Goal: Answer question/provide support

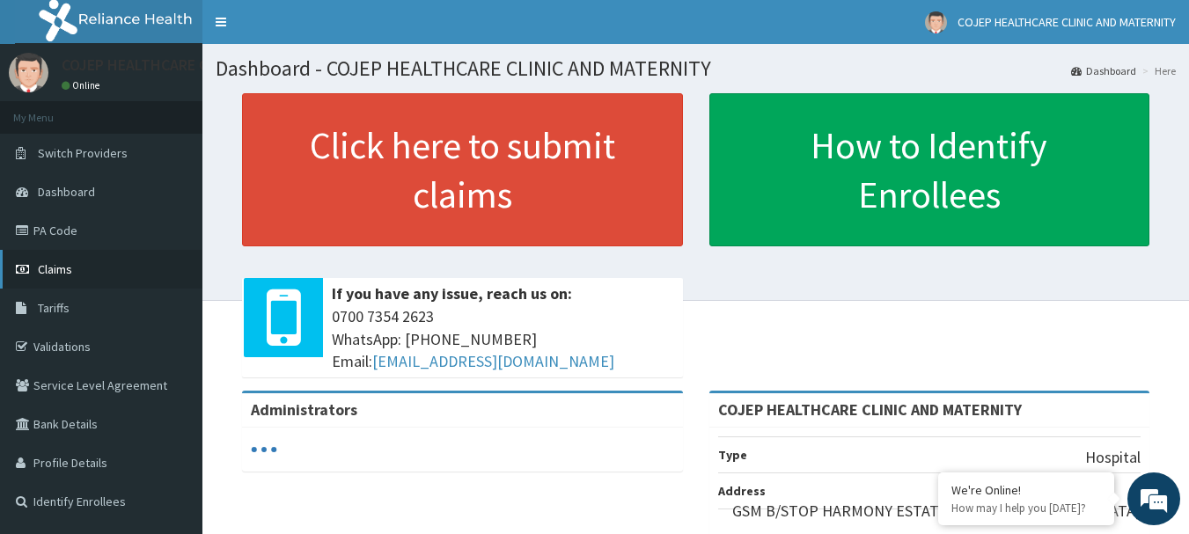
click at [64, 264] on span "Claims" at bounding box center [55, 269] width 34 height 16
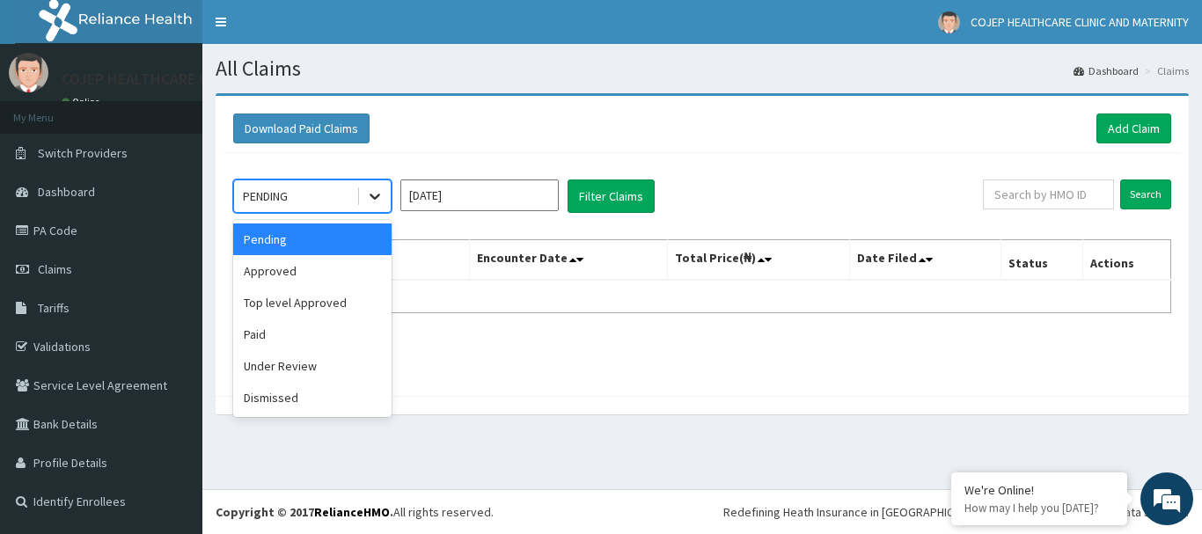
click at [373, 198] on icon at bounding box center [375, 197] width 11 height 6
click at [304, 364] on div "Under Review" at bounding box center [312, 366] width 158 height 32
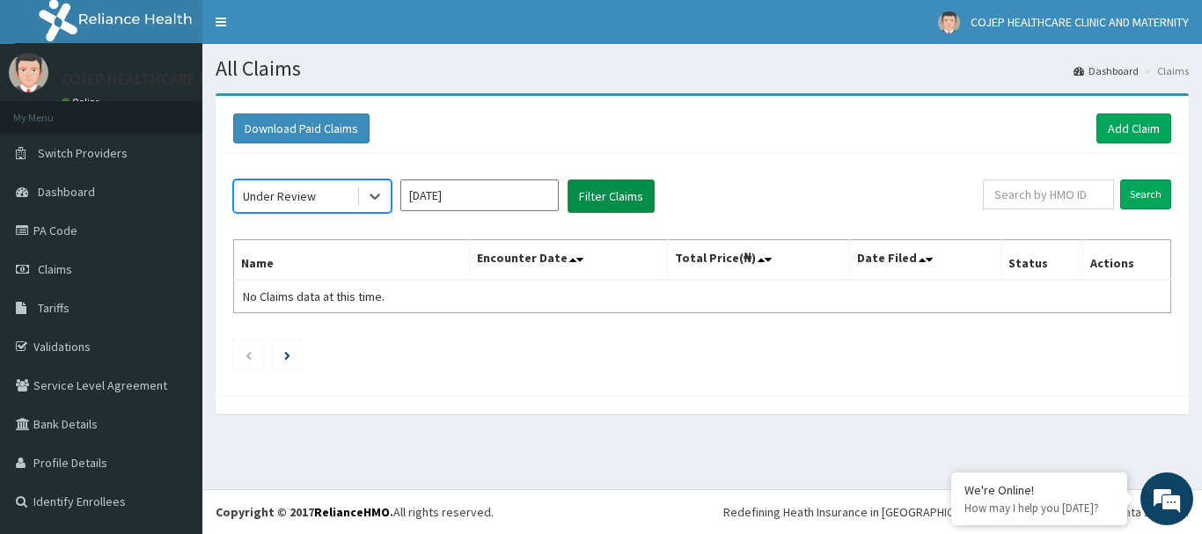
click at [609, 198] on button "Filter Claims" at bounding box center [611, 196] width 87 height 33
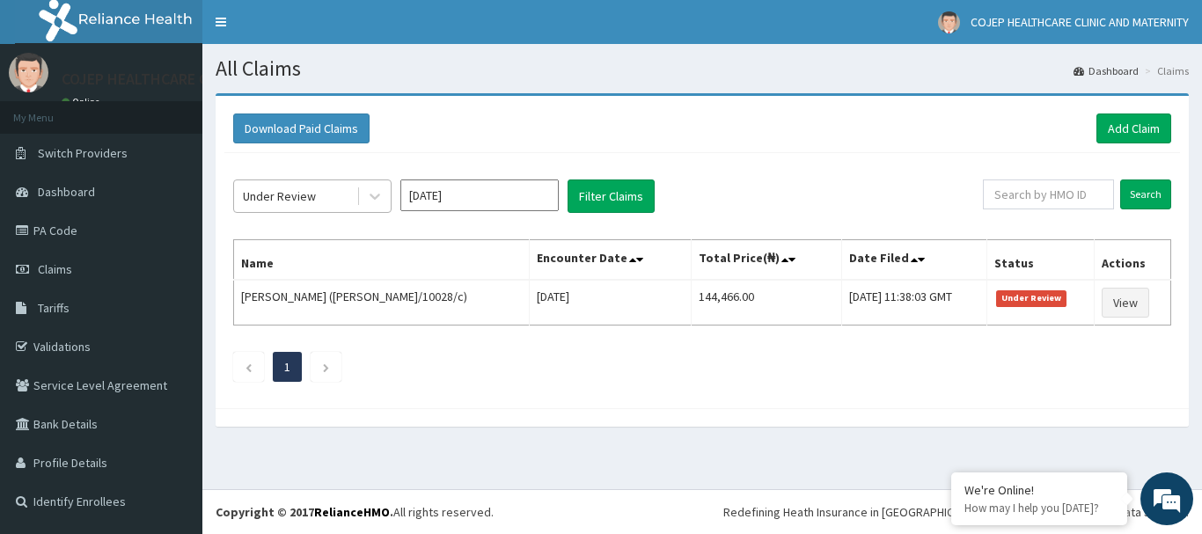
click at [342, 207] on div "Under Review" at bounding box center [295, 196] width 122 height 28
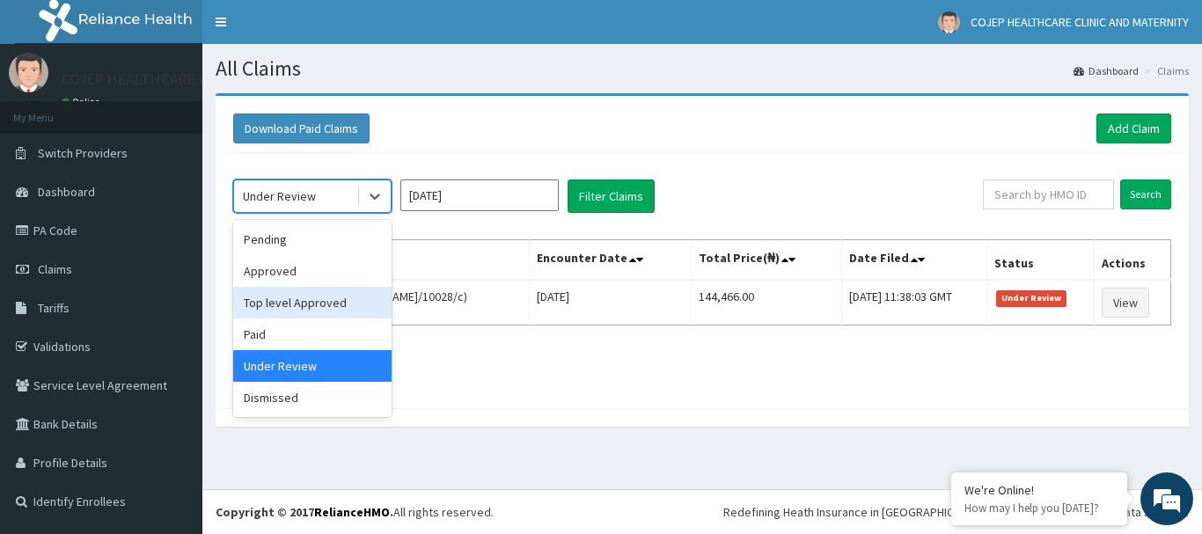
click at [326, 275] on div "Approved" at bounding box center [312, 271] width 158 height 32
click at [326, 275] on th "Name" at bounding box center [382, 260] width 296 height 40
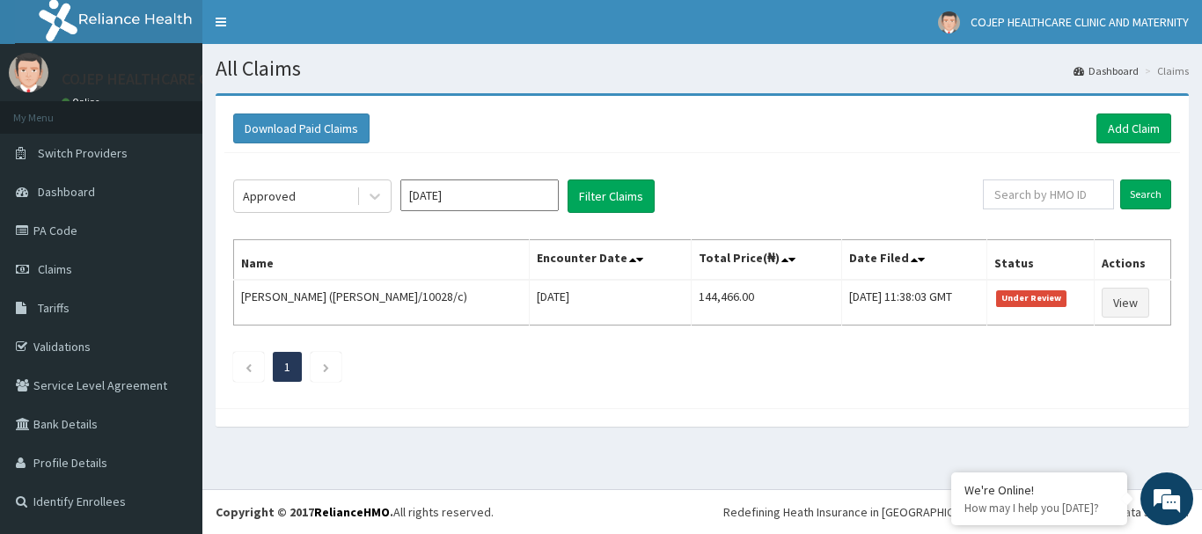
click at [275, 270] on th "Name" at bounding box center [382, 260] width 296 height 40
click at [592, 199] on button "Filter Claims" at bounding box center [611, 196] width 87 height 33
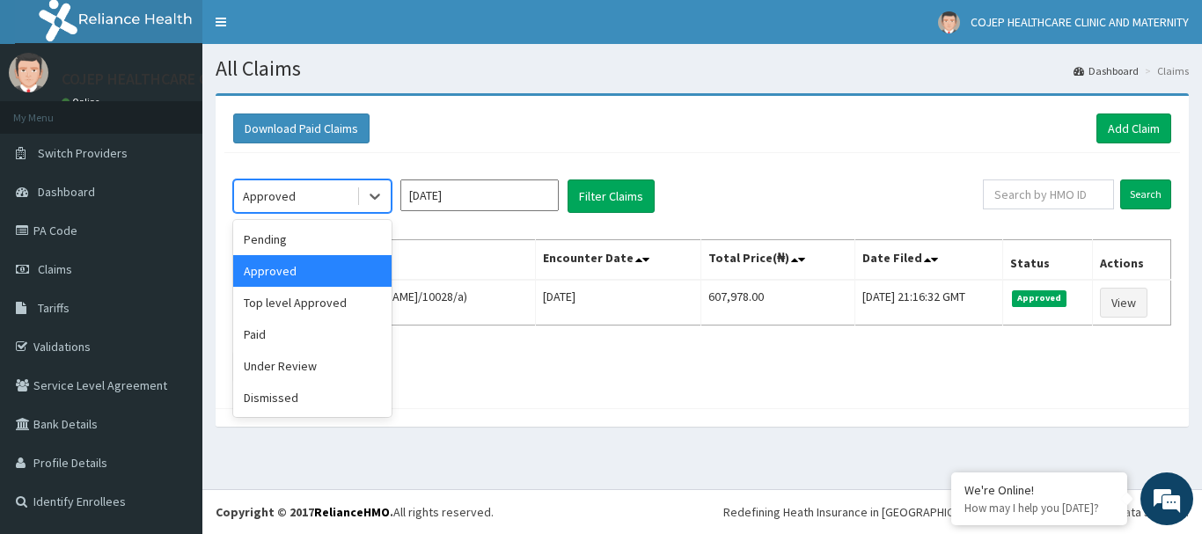
click at [342, 201] on div "Approved" at bounding box center [295, 196] width 122 height 28
click at [312, 374] on div "Under Review" at bounding box center [312, 366] width 158 height 32
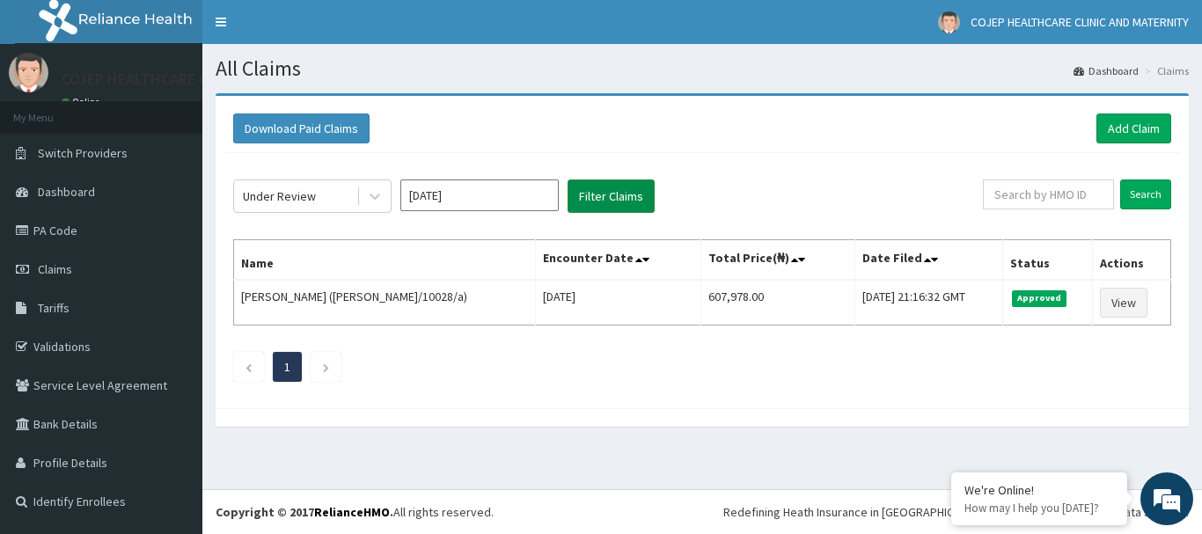
click at [601, 200] on button "Filter Claims" at bounding box center [611, 196] width 87 height 33
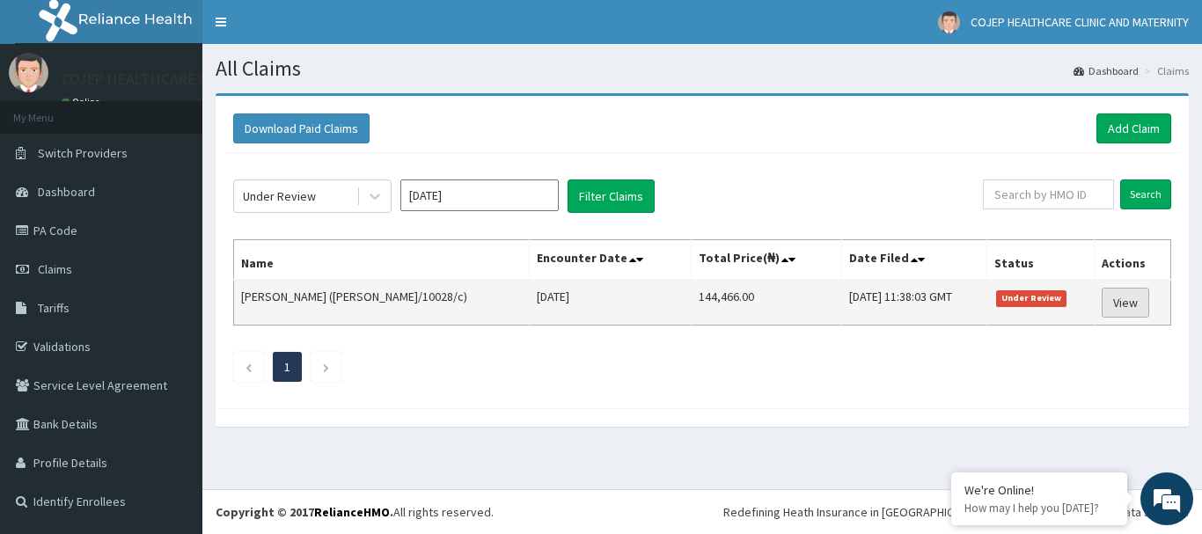
click at [1145, 300] on link "View" at bounding box center [1126, 303] width 48 height 30
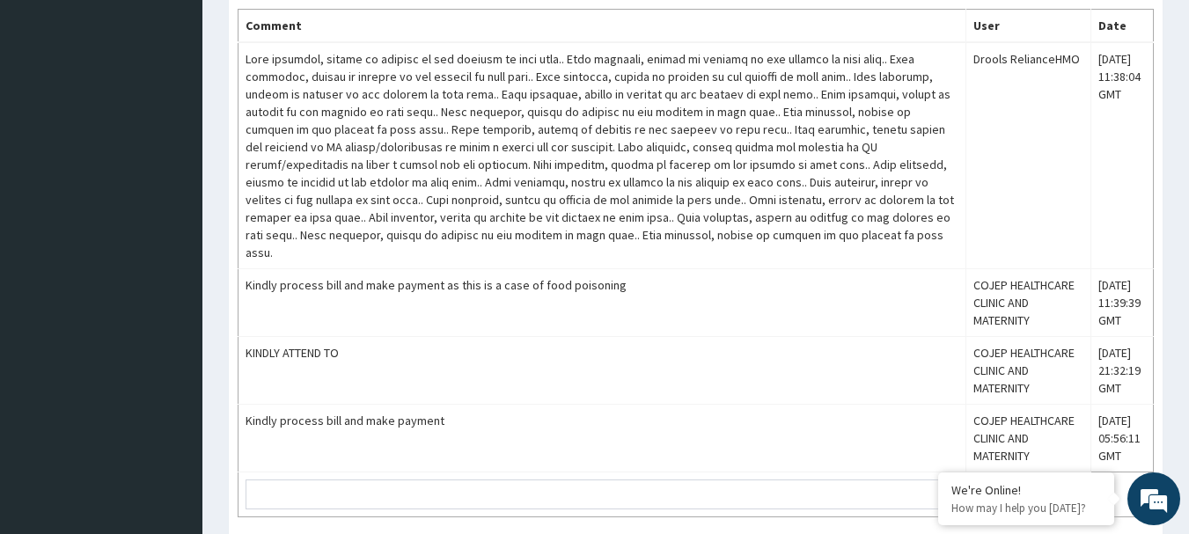
scroll to position [1427, 0]
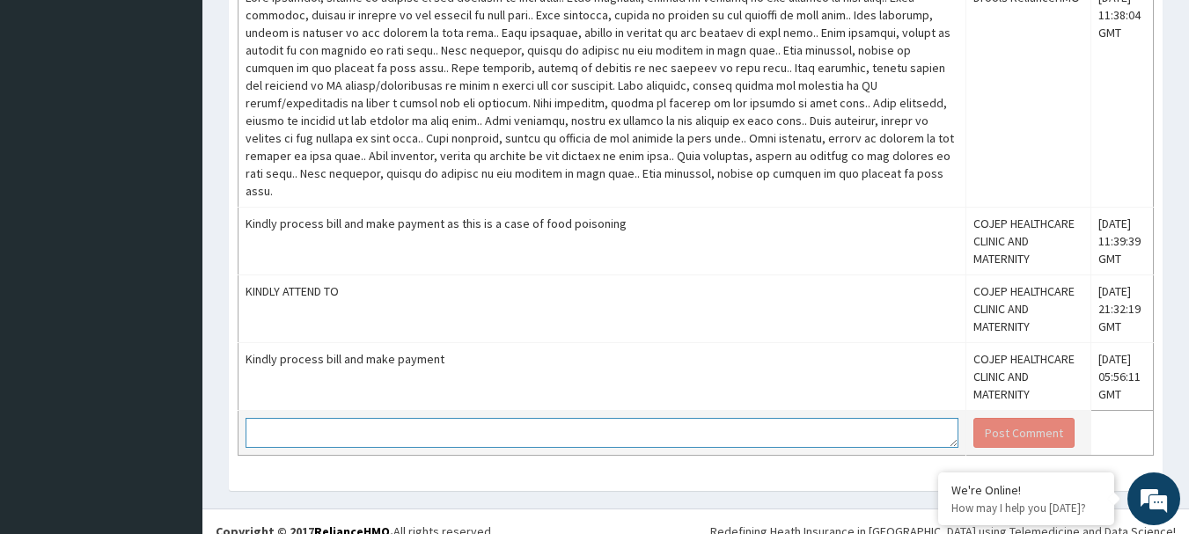
click at [384, 418] on textarea at bounding box center [601, 433] width 713 height 30
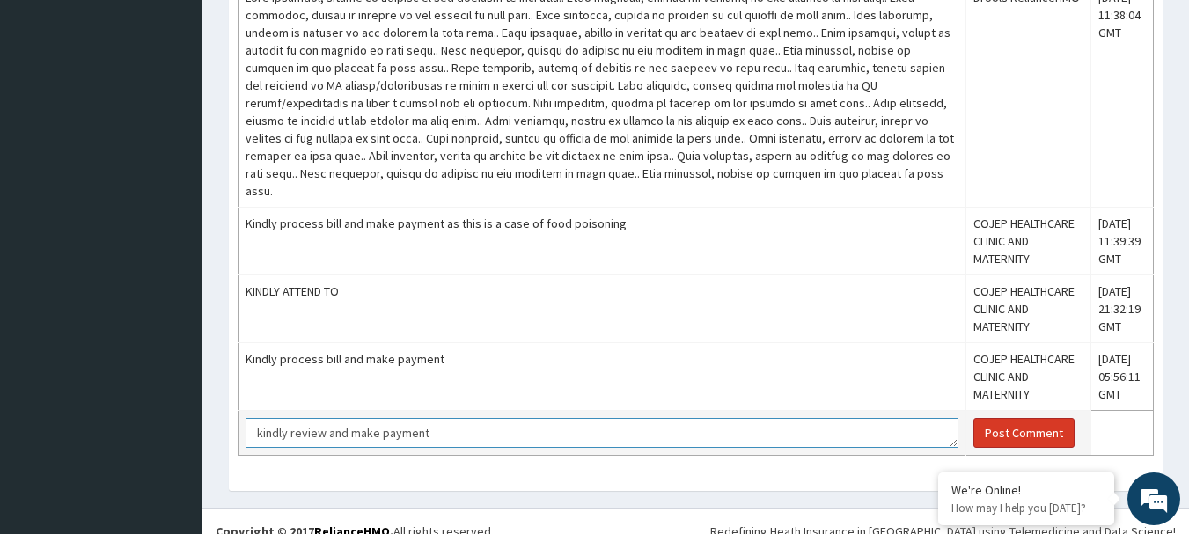
type textarea "kindly review and make payment"
click at [1022, 423] on button "Post Comment" at bounding box center [1023, 433] width 101 height 30
